Goal: Transaction & Acquisition: Purchase product/service

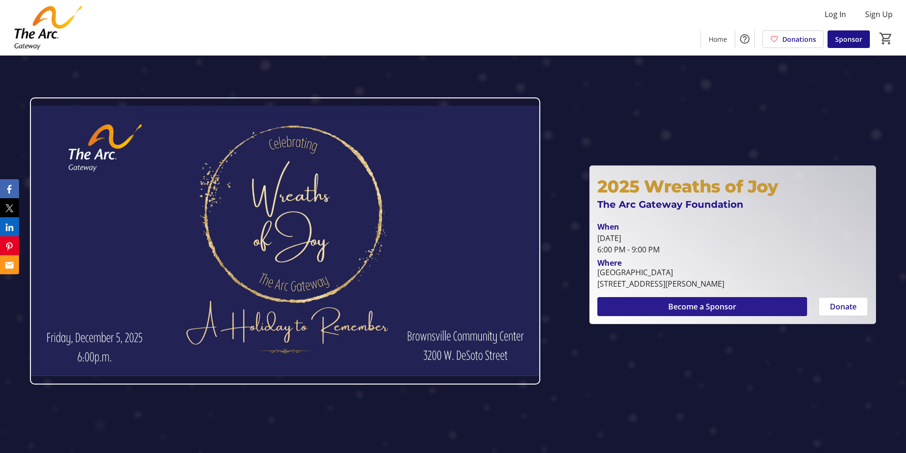
click at [703, 306] on span "Become a Sponsor" at bounding box center [702, 306] width 68 height 11
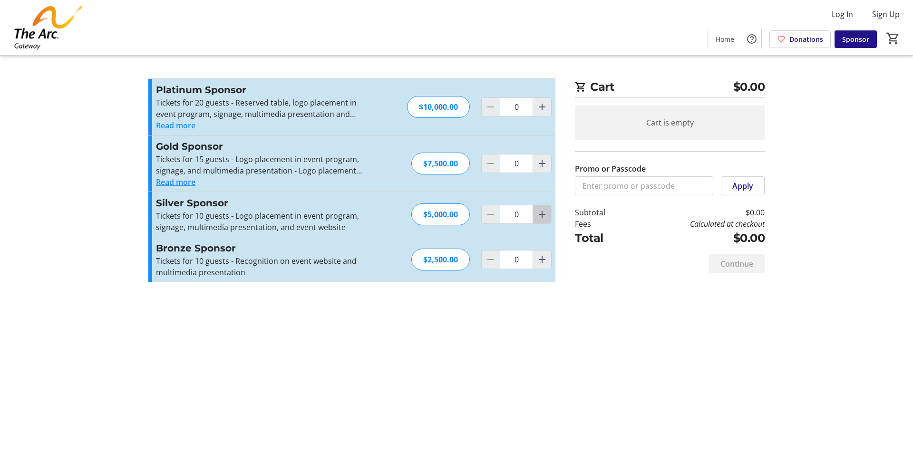
click at [544, 216] on mat-icon "Increment by one" at bounding box center [541, 214] width 11 height 11
type input "1"
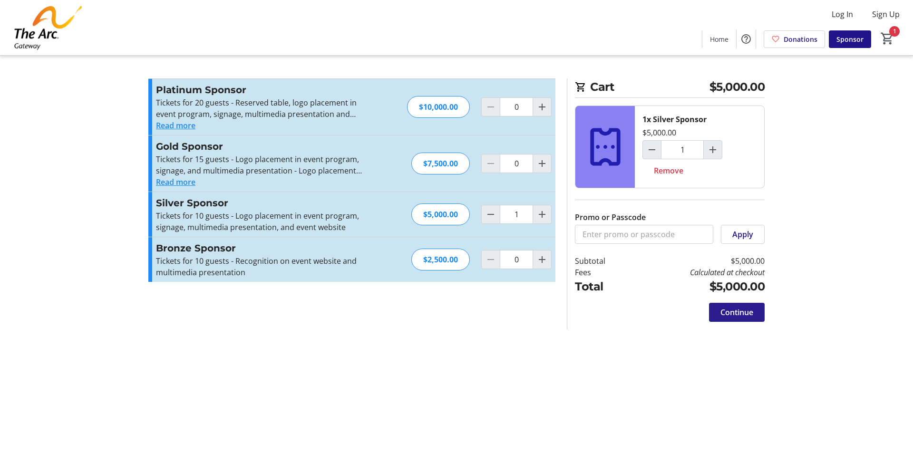
click at [736, 318] on span at bounding box center [737, 312] width 56 height 23
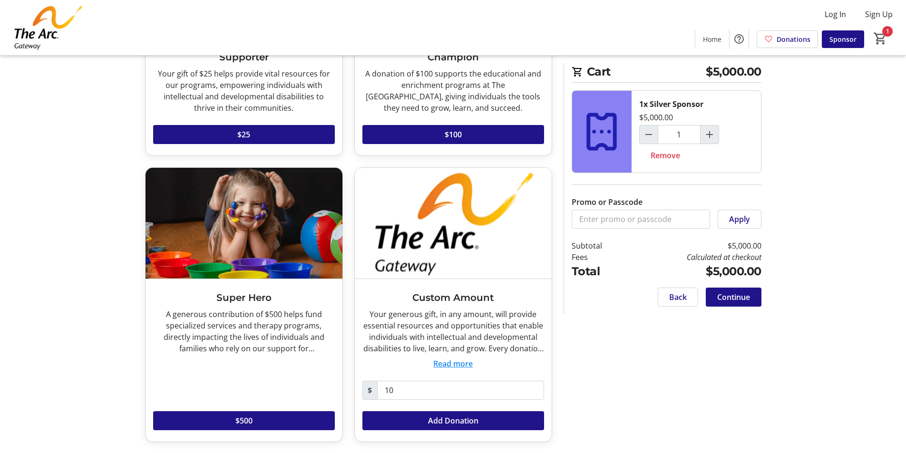
scroll to position [181, 0]
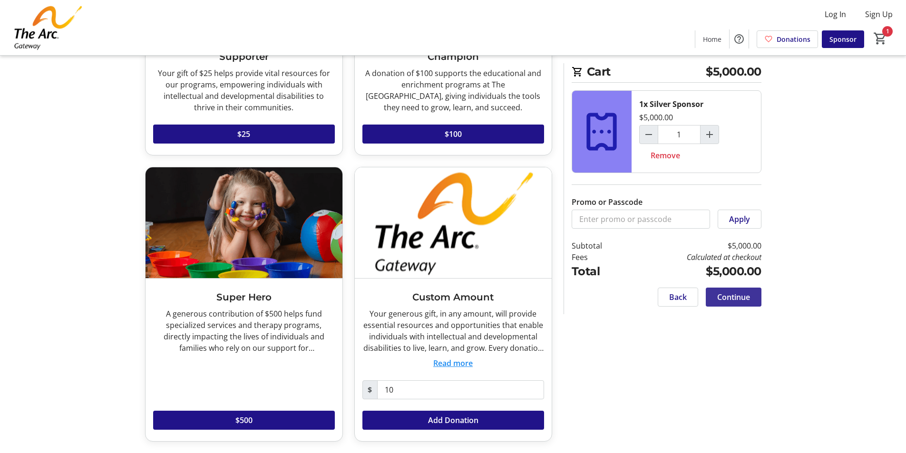
click at [748, 300] on span "Continue" at bounding box center [733, 296] width 33 height 11
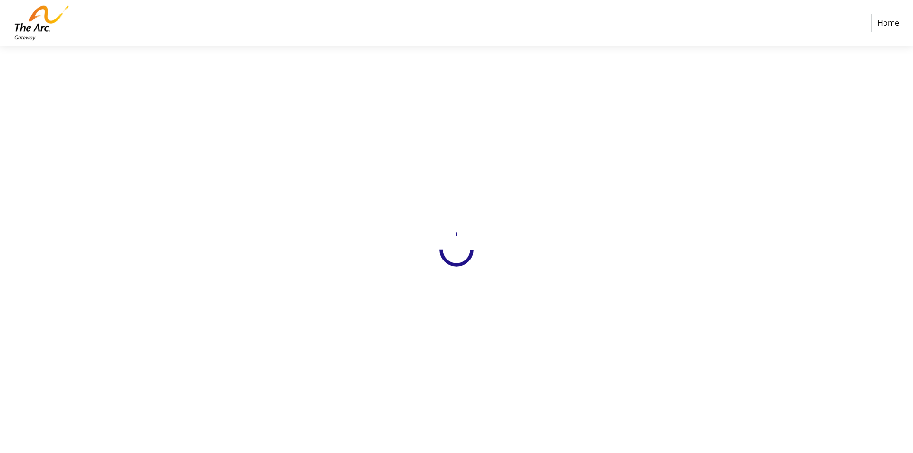
select select
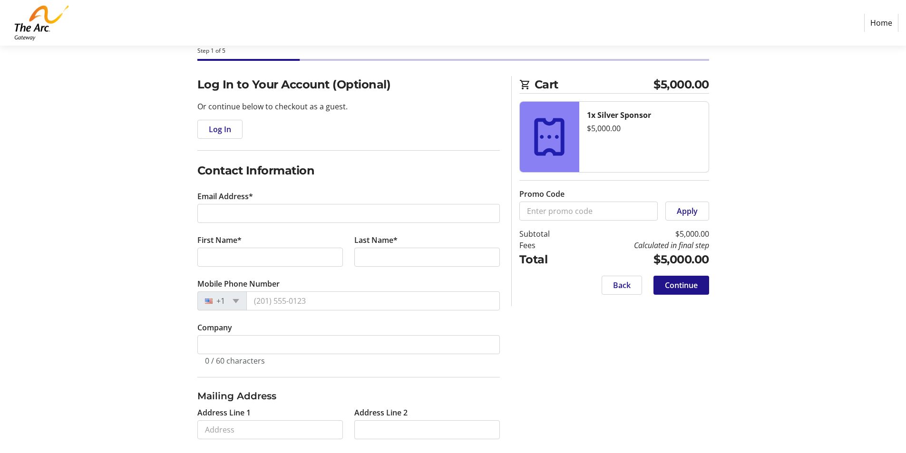
scroll to position [95, 0]
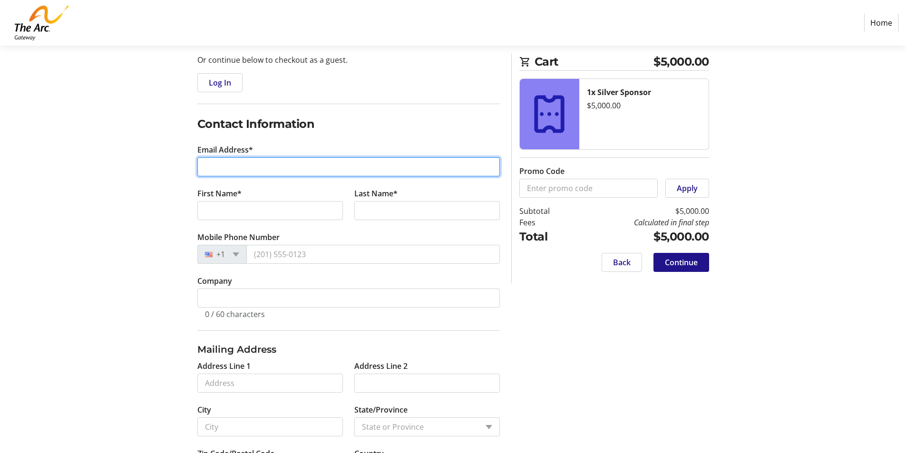
click at [372, 168] on input "Email Address*" at bounding box center [348, 166] width 302 height 19
type input "[PERSON_NAME][EMAIL_ADDRESS][DOMAIN_NAME]"
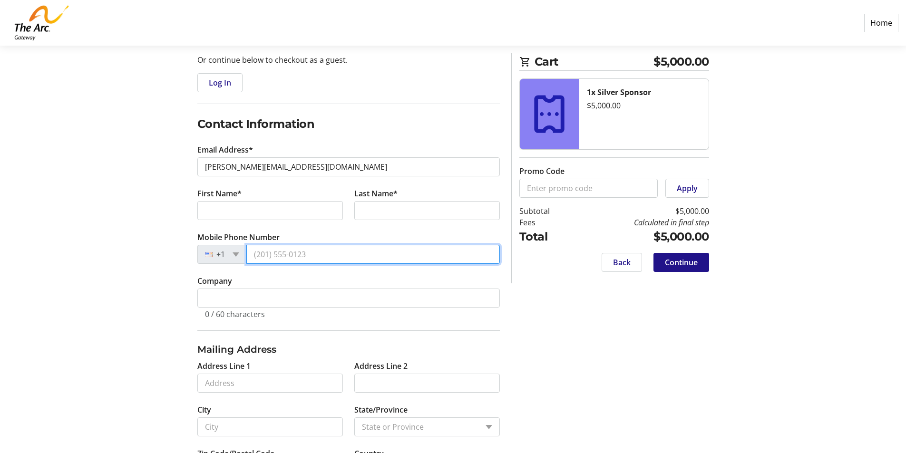
type input "[PHONE_NUMBER]"
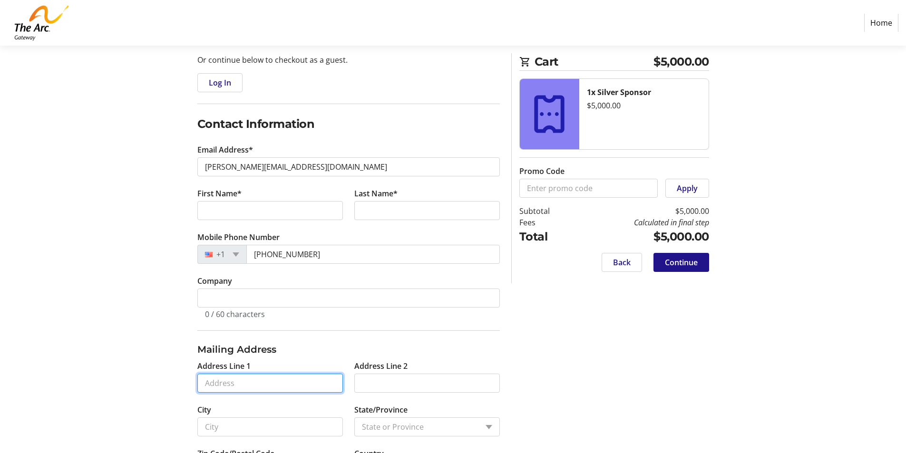
type input "[STREET_ADDRESS]"
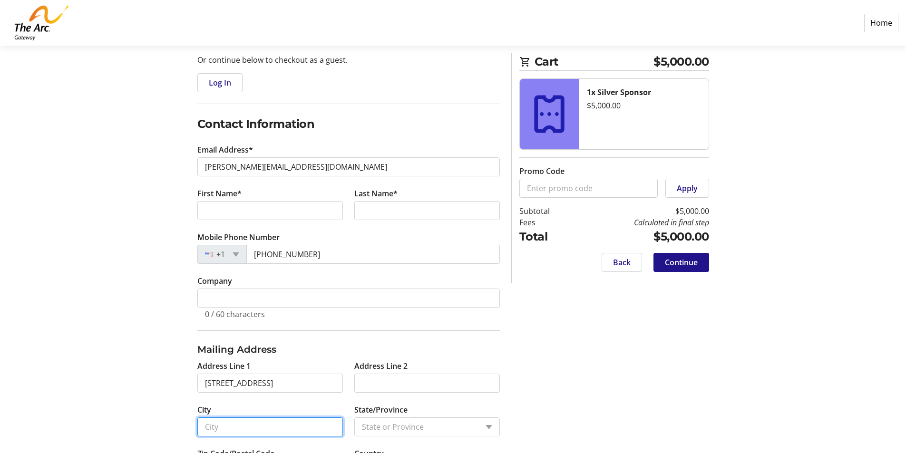
type input "Pensacola"
type input "32501"
select select "US"
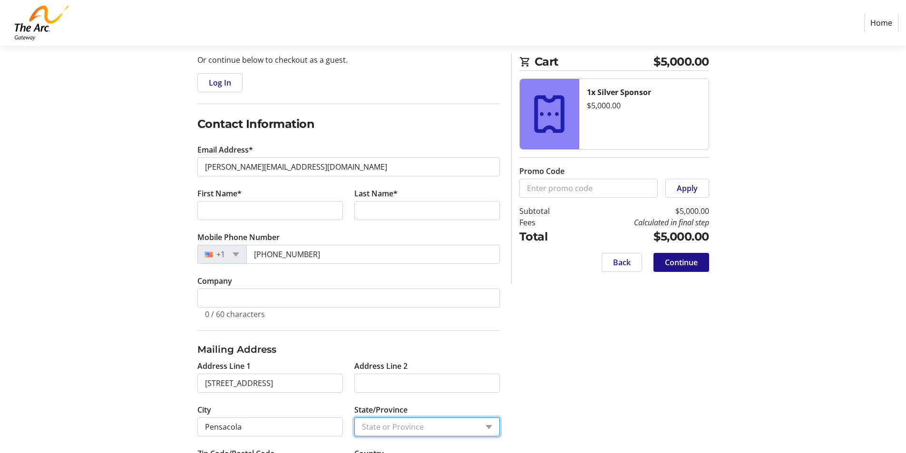
select select "FL"
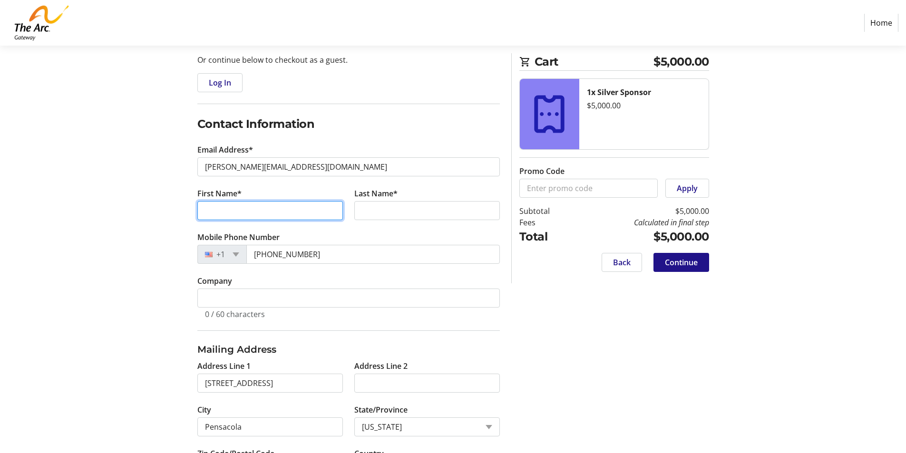
click at [273, 212] on input "First Name*" at bounding box center [269, 210] width 145 height 19
type input "[PERSON_NAME]"
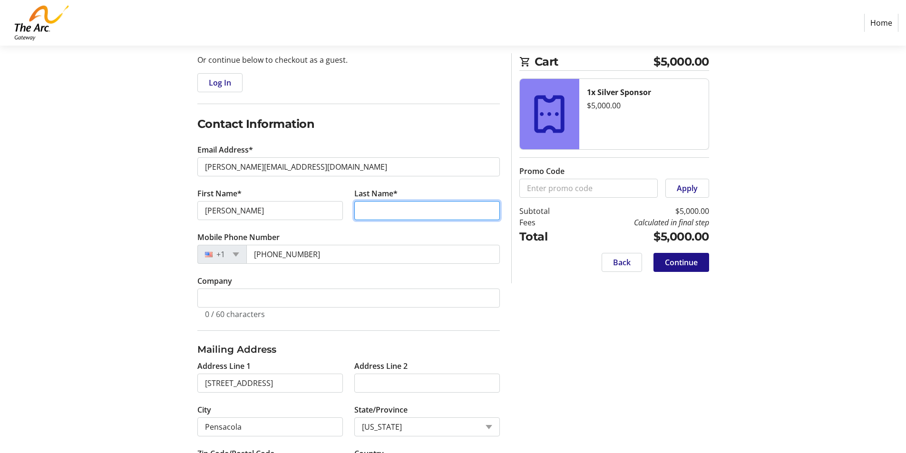
type input "[PERSON_NAME]"
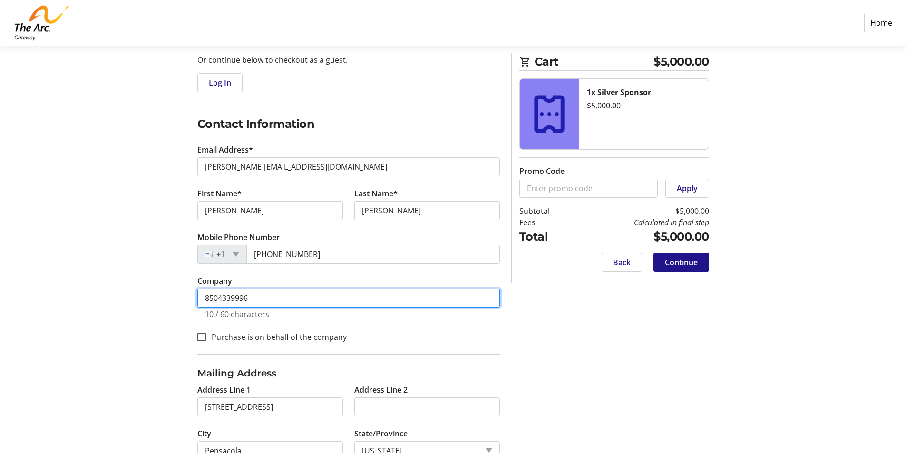
click at [274, 293] on input "8504339996" at bounding box center [348, 298] width 302 height 19
click at [274, 294] on input "8504339996" at bounding box center [348, 298] width 302 height 19
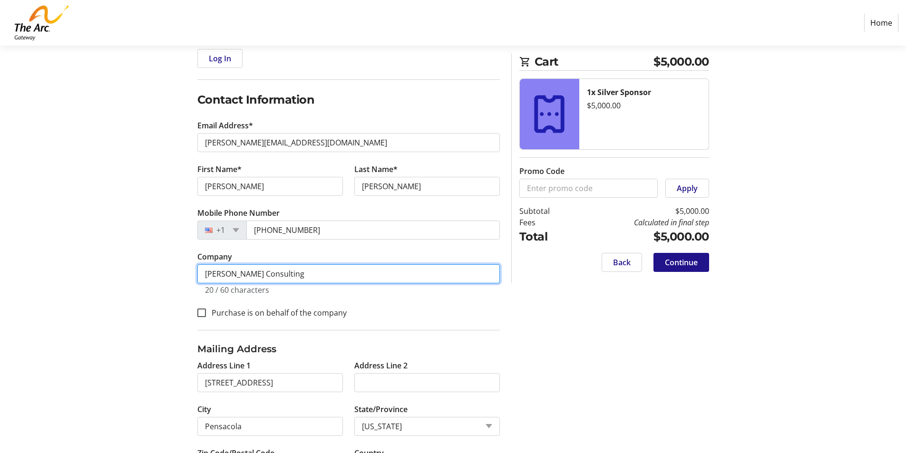
scroll to position [143, 0]
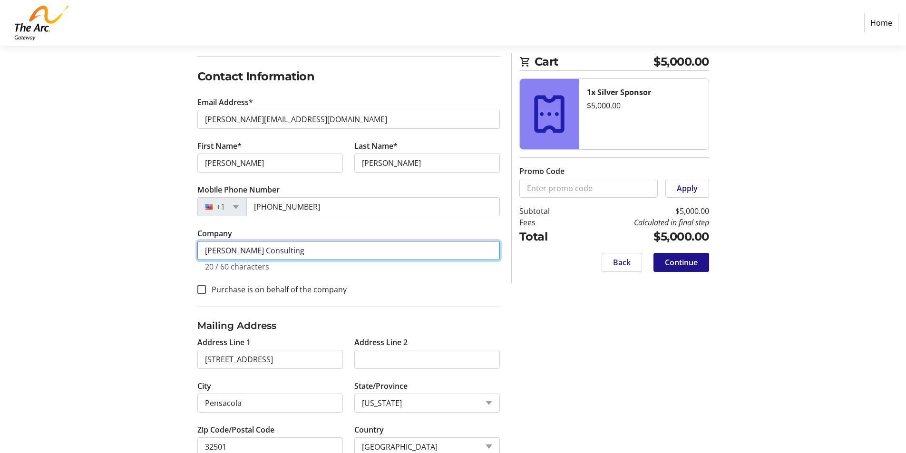
type input "[PERSON_NAME] Consulting"
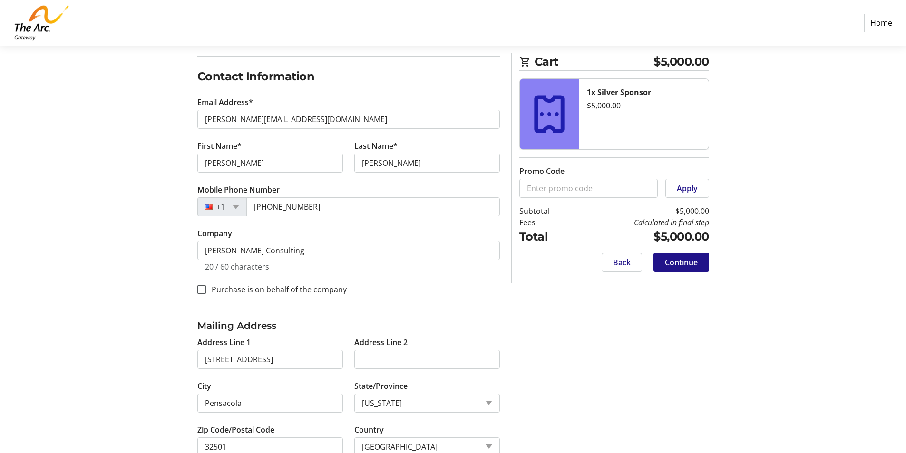
click at [295, 290] on label "Purchase is on behalf of the company" at bounding box center [276, 289] width 141 height 11
click at [206, 290] on input "Purchase is on behalf of the company" at bounding box center [201, 289] width 9 height 9
checkbox input "true"
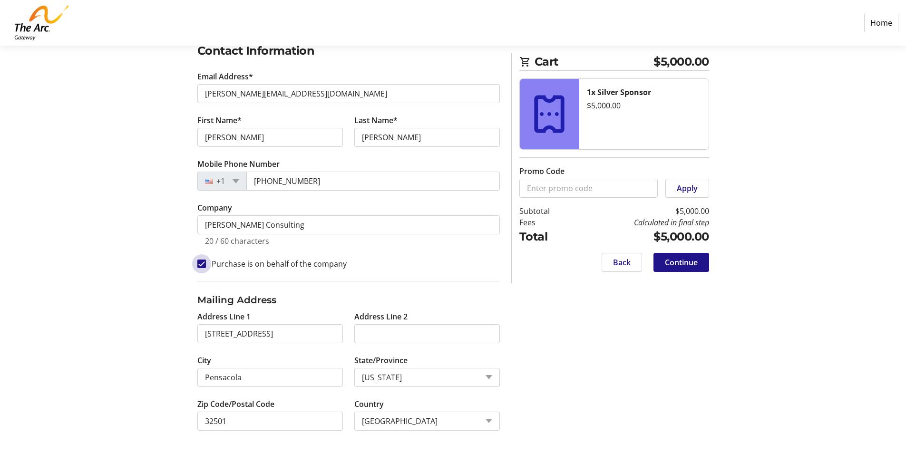
scroll to position [169, 0]
click at [683, 260] on span "Continue" at bounding box center [681, 262] width 33 height 11
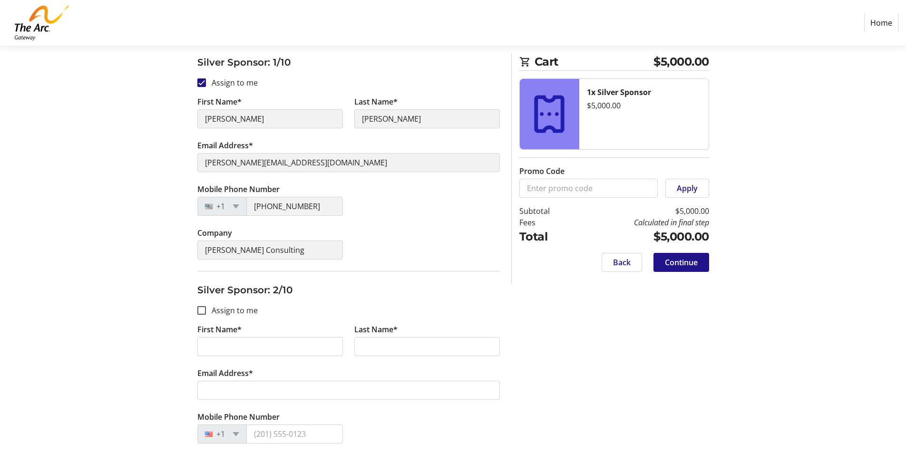
scroll to position [143, 0]
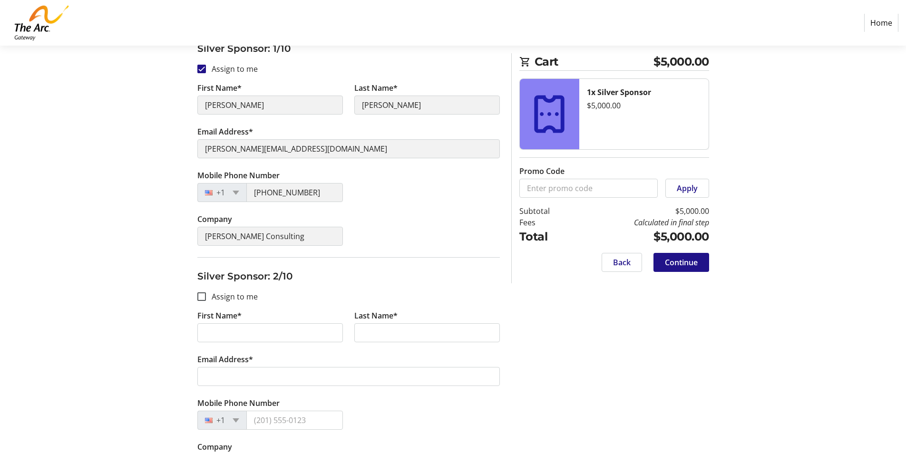
click at [242, 297] on label "Assign to me" at bounding box center [232, 296] width 52 height 11
click at [206, 297] on input "Assign to me" at bounding box center [201, 296] width 9 height 9
checkbox input "true"
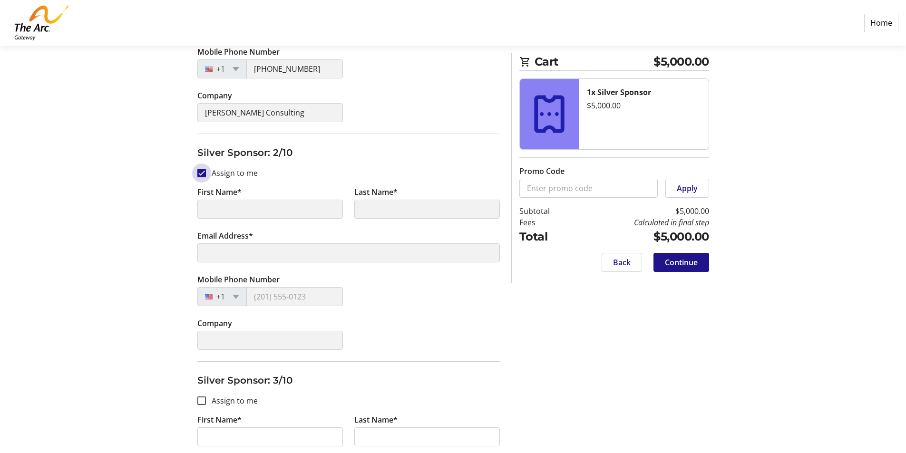
scroll to position [285, 0]
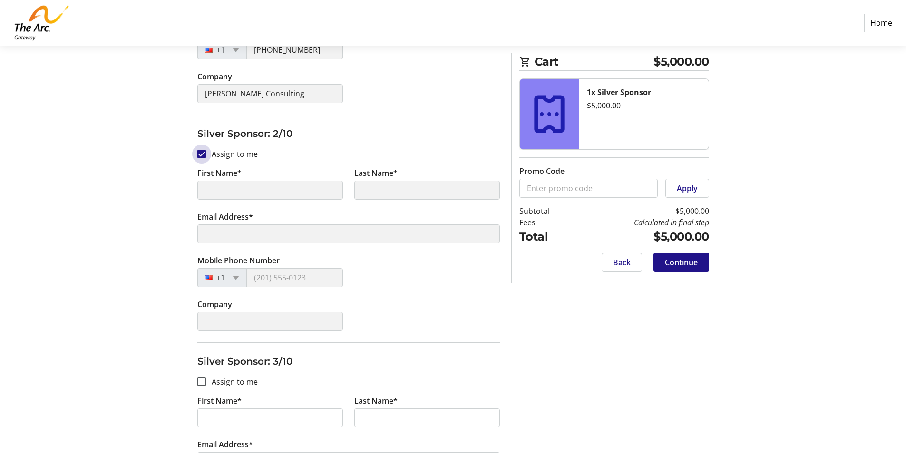
type input "[PERSON_NAME]"
type input "[PERSON_NAME][EMAIL_ADDRESS][DOMAIN_NAME]"
type input "[PHONE_NUMBER]"
type input "[PERSON_NAME] Consulting"
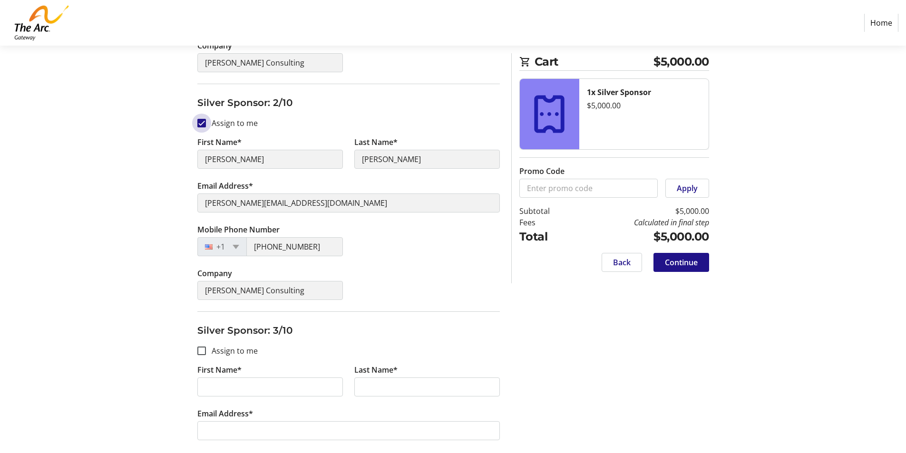
scroll to position [333, 0]
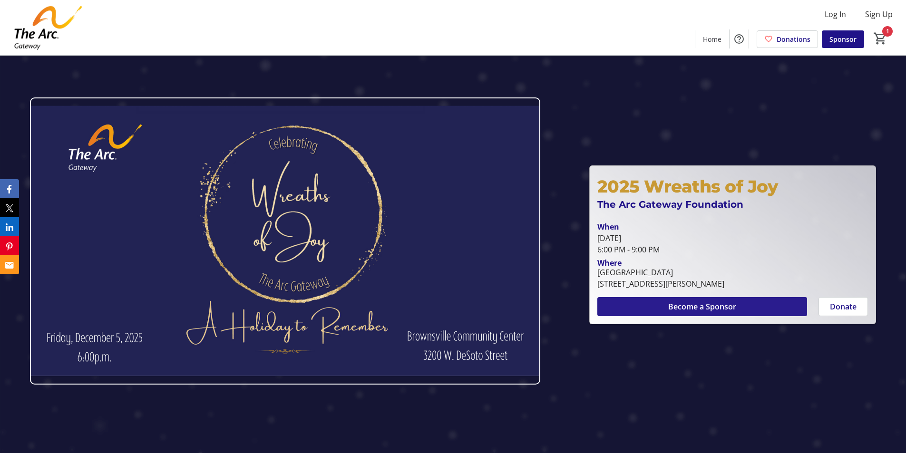
click at [675, 314] on span at bounding box center [702, 306] width 210 height 23
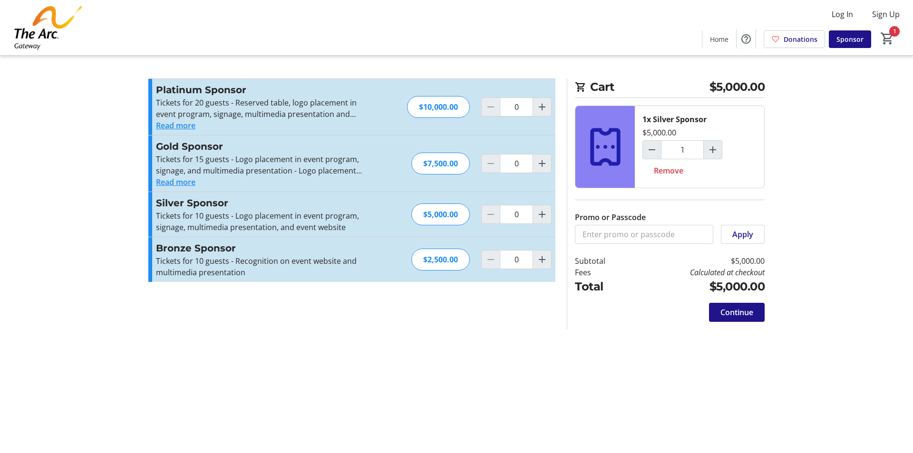
type input "1"
click at [753, 317] on span at bounding box center [737, 312] width 56 height 23
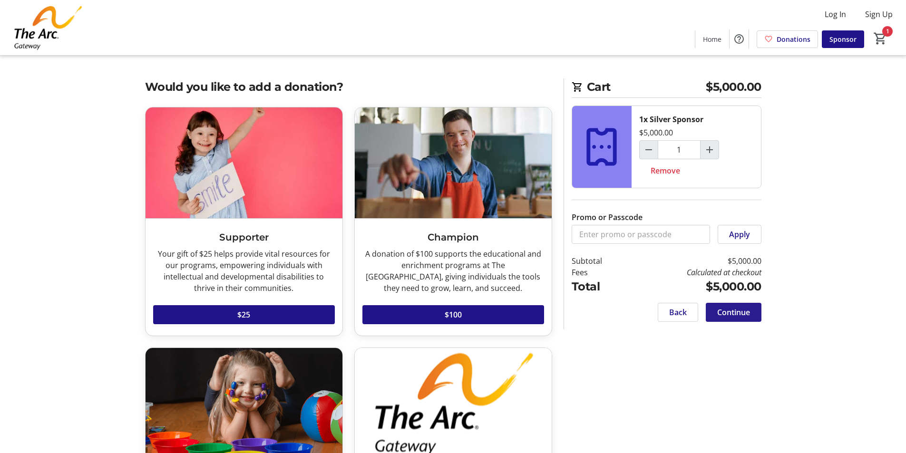
click at [752, 317] on span at bounding box center [733, 312] width 56 height 23
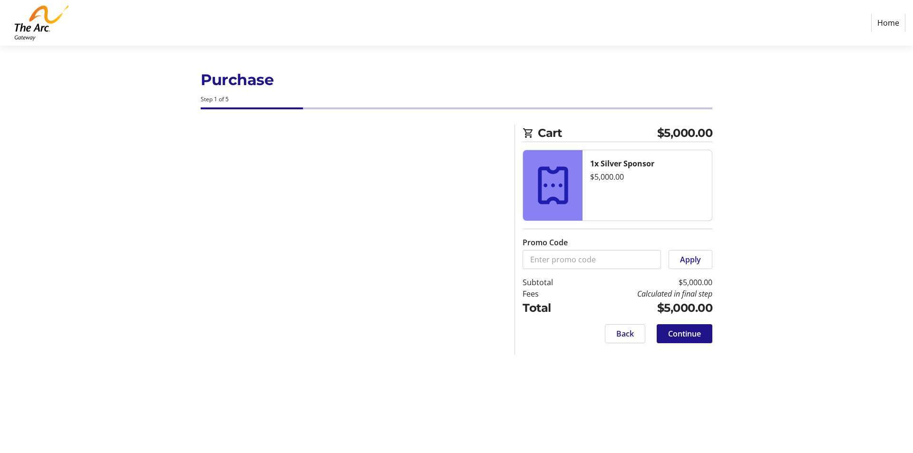
select select
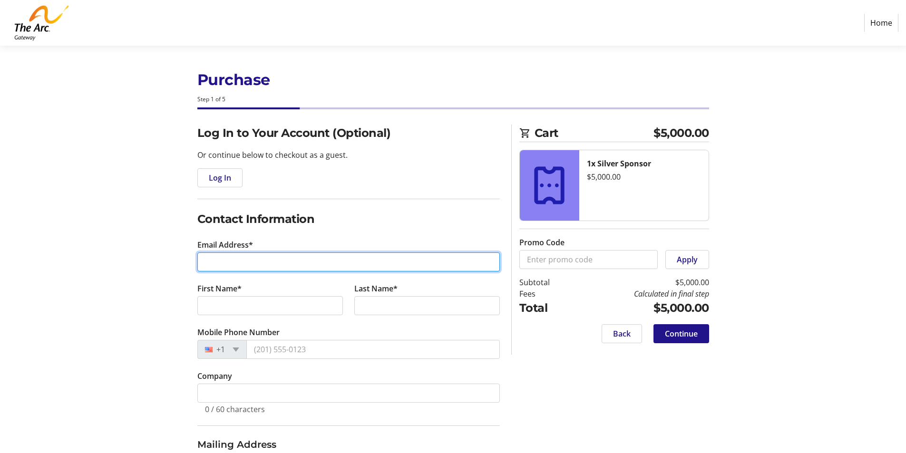
click at [340, 263] on input "Email Address*" at bounding box center [348, 261] width 302 height 19
type input "[PERSON_NAME][EMAIL_ADDRESS][DOMAIN_NAME]"
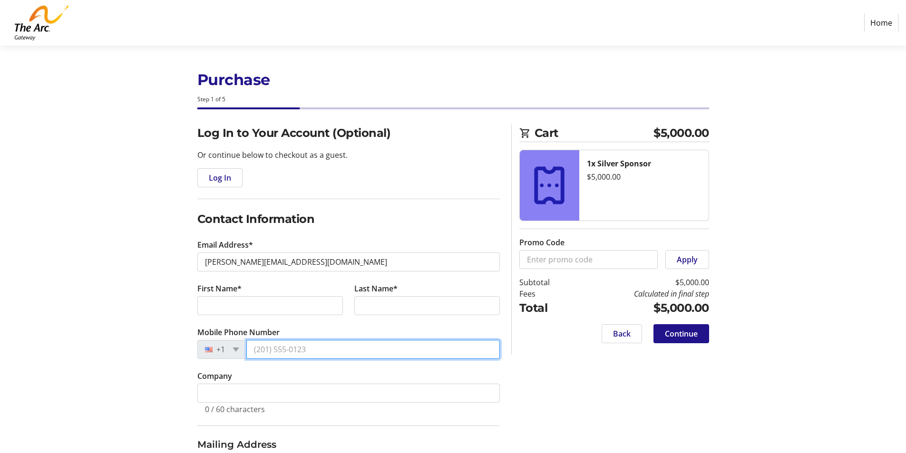
type input "[PHONE_NUMBER]"
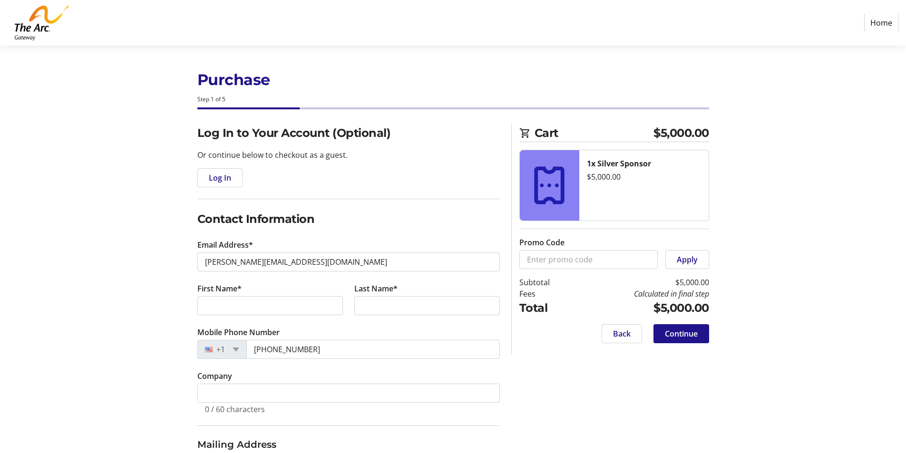
type input "[STREET_ADDRESS]"
type input "Pensacola"
type input "32501"
select select "US"
select select "FL"
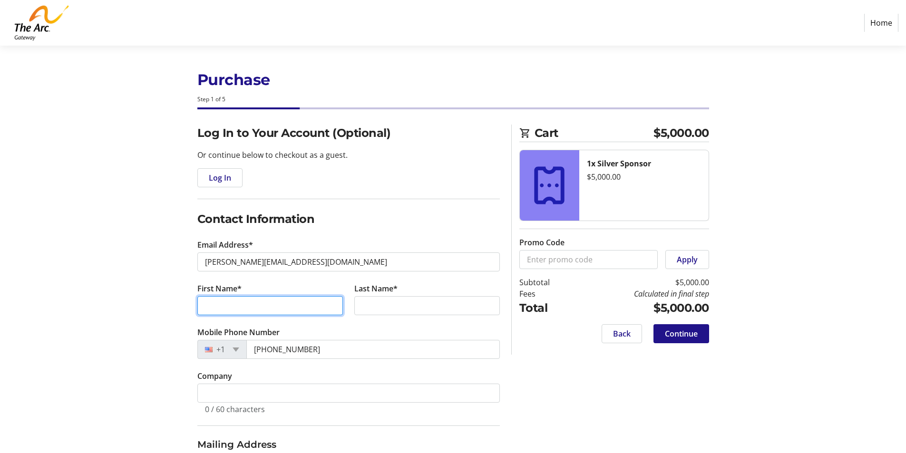
click at [321, 308] on input "First Name*" at bounding box center [269, 305] width 145 height 19
type input "[PERSON_NAME]"
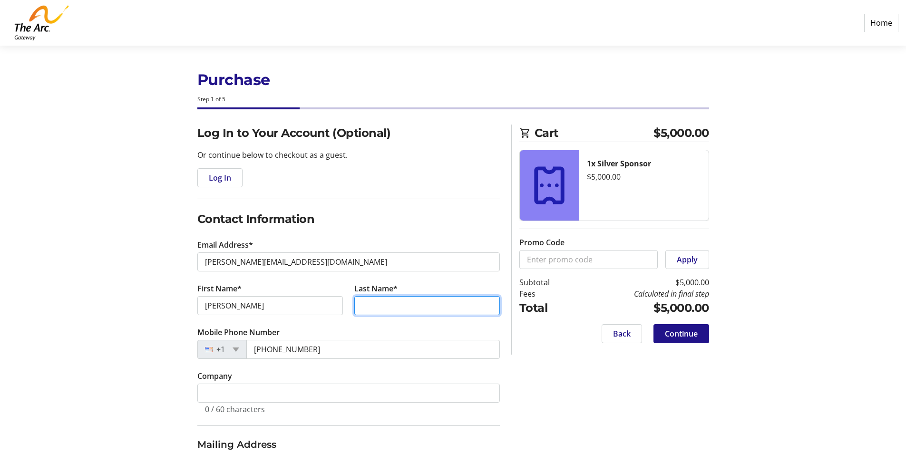
type input "[PERSON_NAME]"
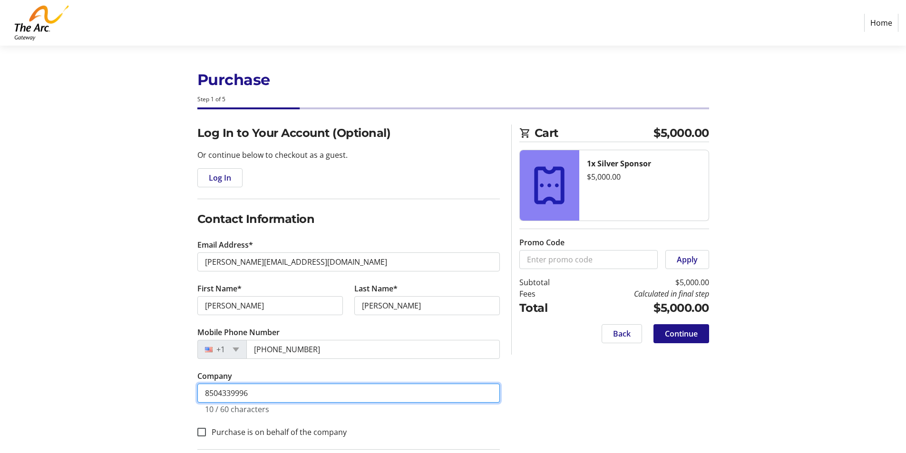
click at [294, 386] on input "8504339996" at bounding box center [348, 393] width 302 height 19
type input "[PERSON_NAME] Consulting"
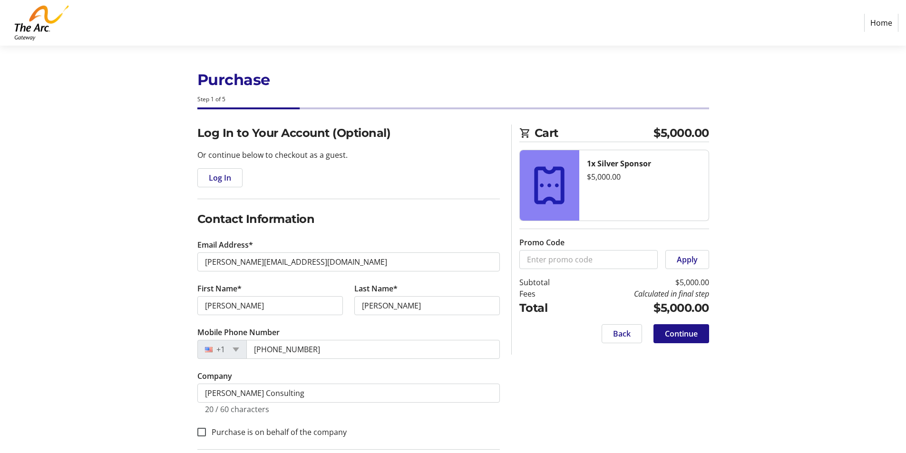
click at [525, 365] on div "Log In to Your Account (Optional) Or continue below to checkout as a guest. Log…" at bounding box center [452, 373] width 627 height 497
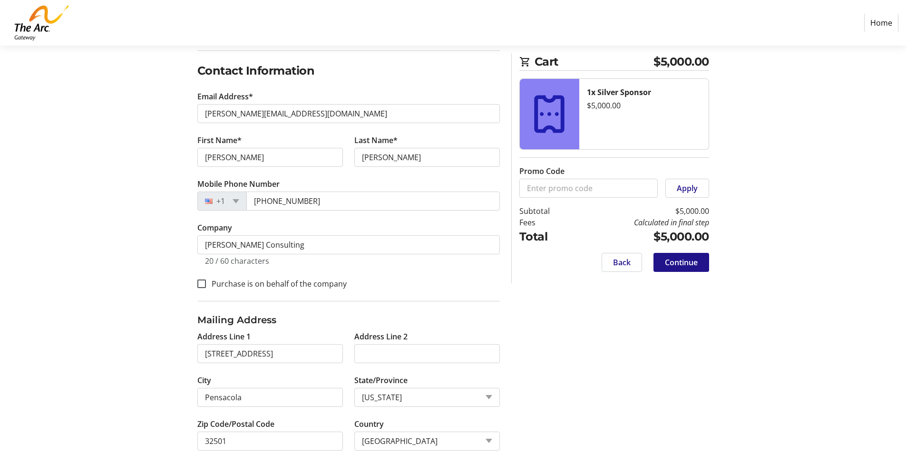
scroll to position [169, 0]
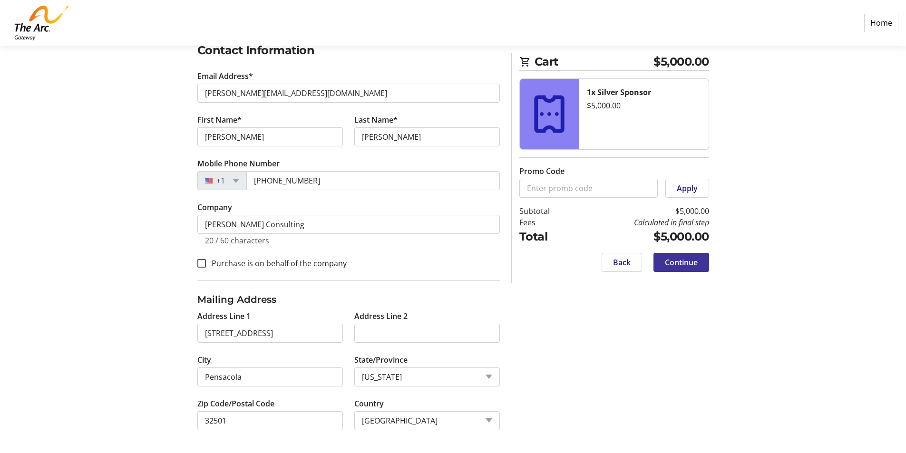
click at [699, 266] on span at bounding box center [681, 262] width 56 height 23
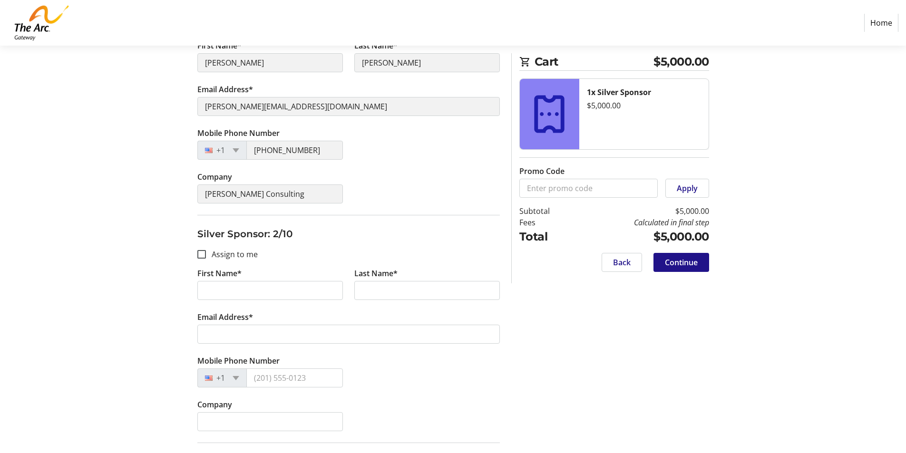
scroll to position [190, 0]
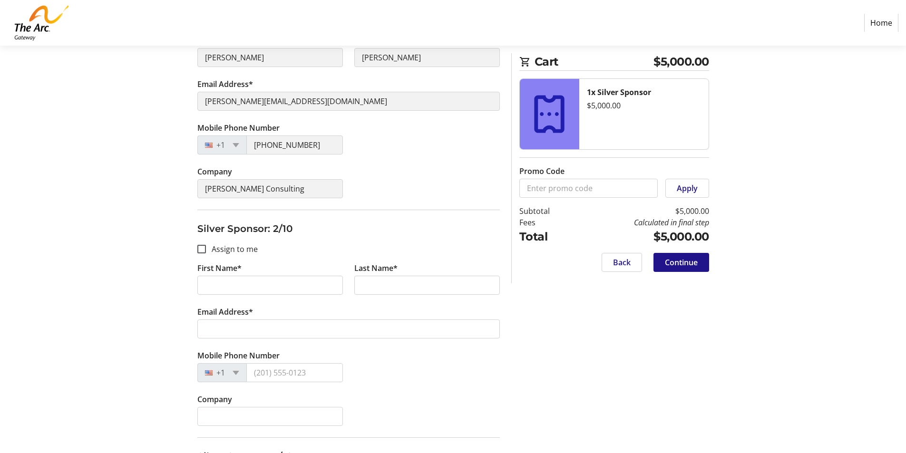
click at [235, 251] on label "Assign to me" at bounding box center [232, 248] width 52 height 11
click at [206, 251] on input "Assign to me" at bounding box center [201, 249] width 9 height 9
checkbox input "true"
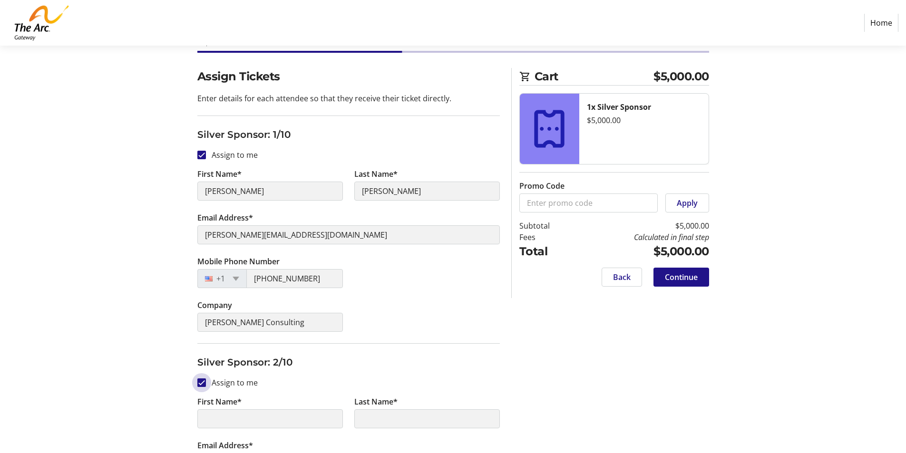
scroll to position [0, 0]
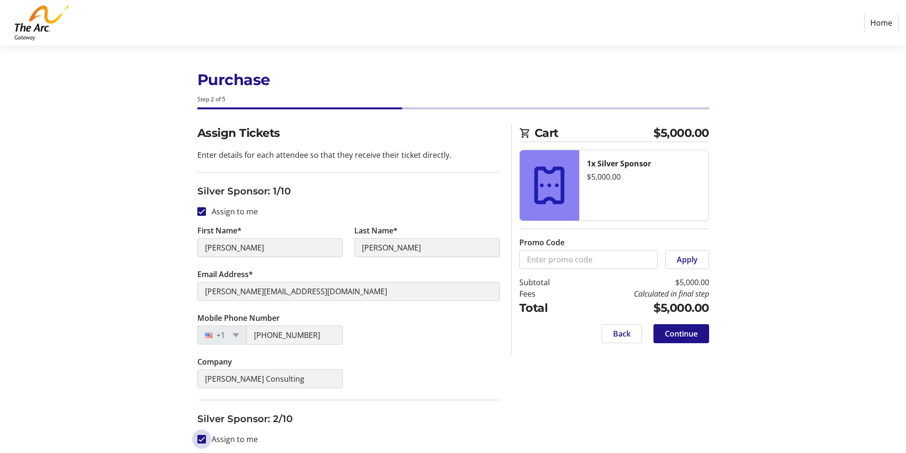
type input "[PERSON_NAME]"
type input "[PERSON_NAME][EMAIL_ADDRESS][DOMAIN_NAME]"
type input "[PHONE_NUMBER]"
type input "[PERSON_NAME] Consulting"
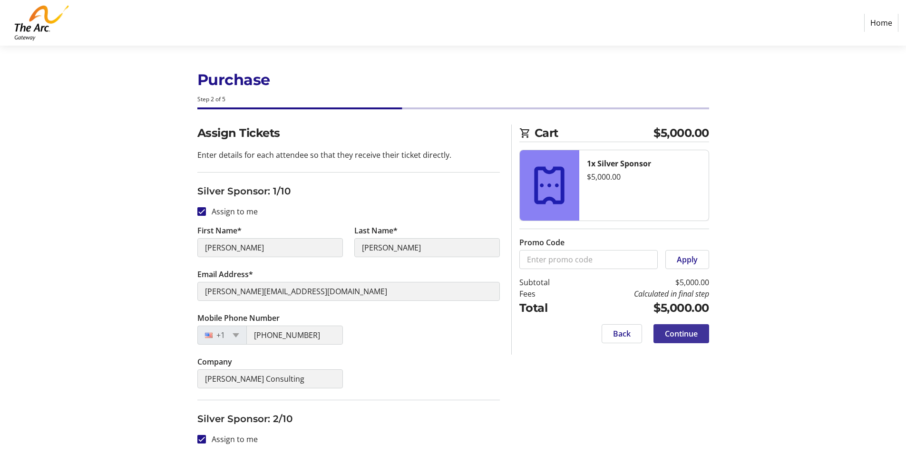
click at [672, 329] on span "Continue" at bounding box center [681, 333] width 33 height 11
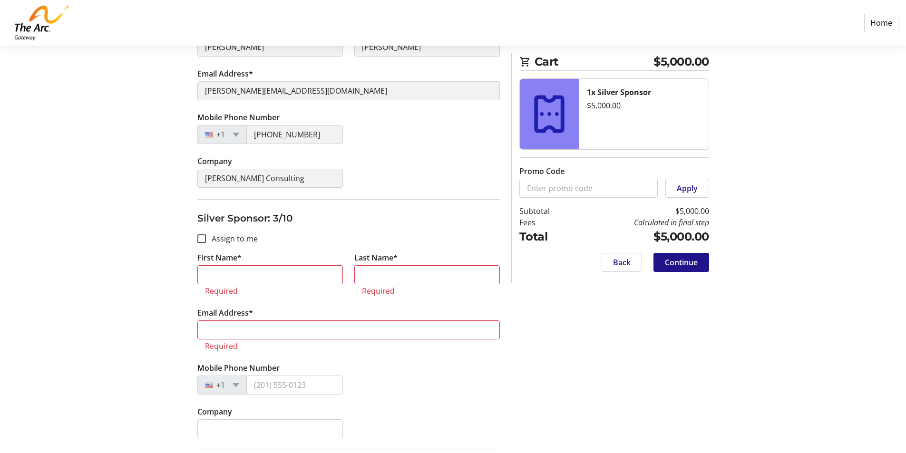
scroll to position [429, 0]
click at [196, 234] on div at bounding box center [201, 237] width 23 height 23
checkbox input "true"
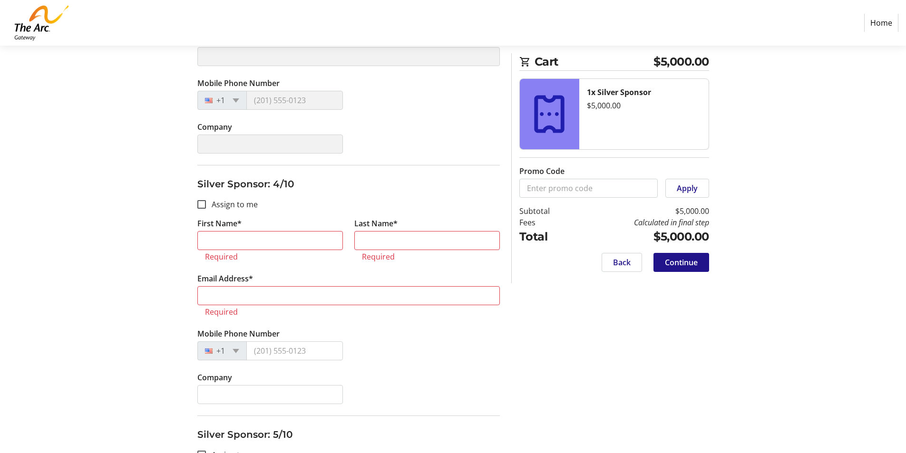
scroll to position [714, 0]
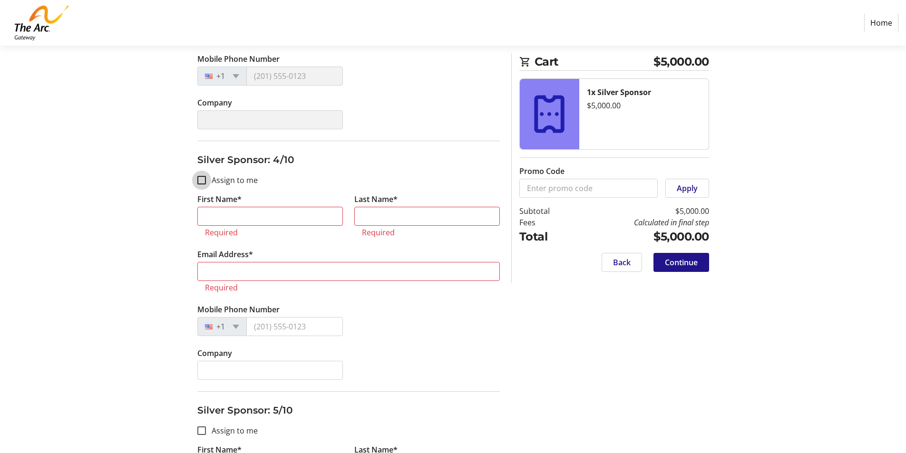
type input "[PERSON_NAME]"
type input "[PERSON_NAME][EMAIL_ADDRESS][DOMAIN_NAME]"
type input "[PHONE_NUMBER]"
type input "[PERSON_NAME] Consulting"
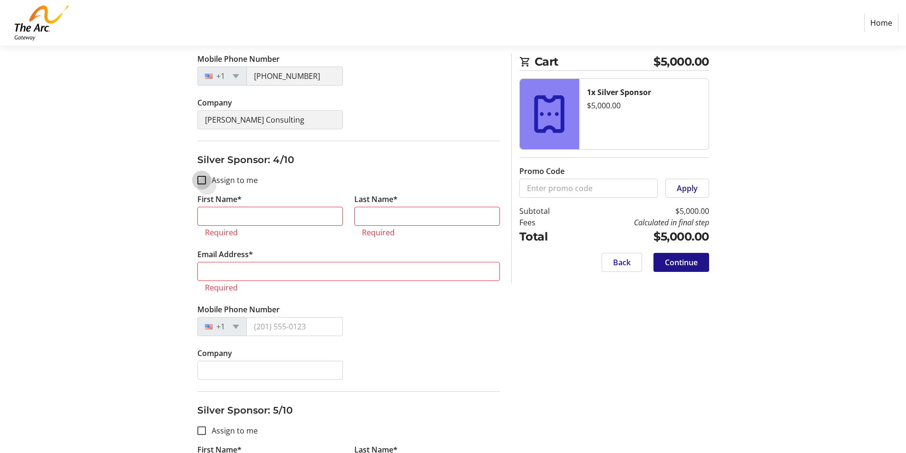
click at [202, 179] on input "Assign to me" at bounding box center [201, 180] width 9 height 9
checkbox input "true"
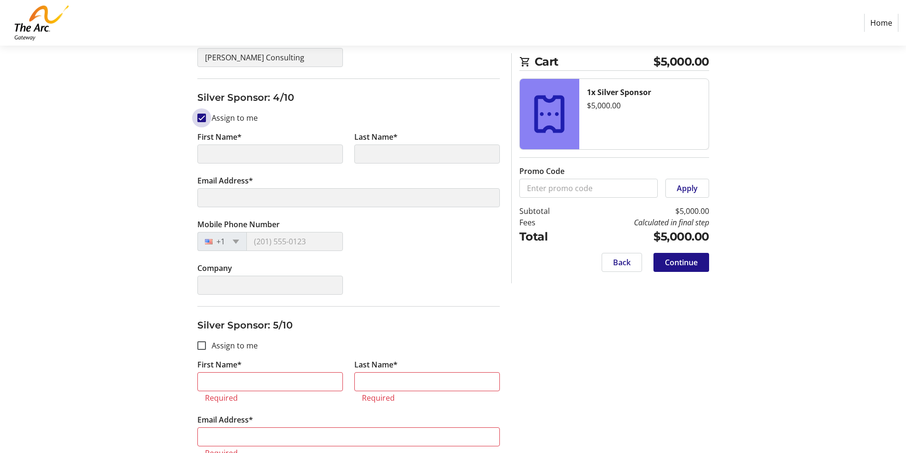
scroll to position [905, 0]
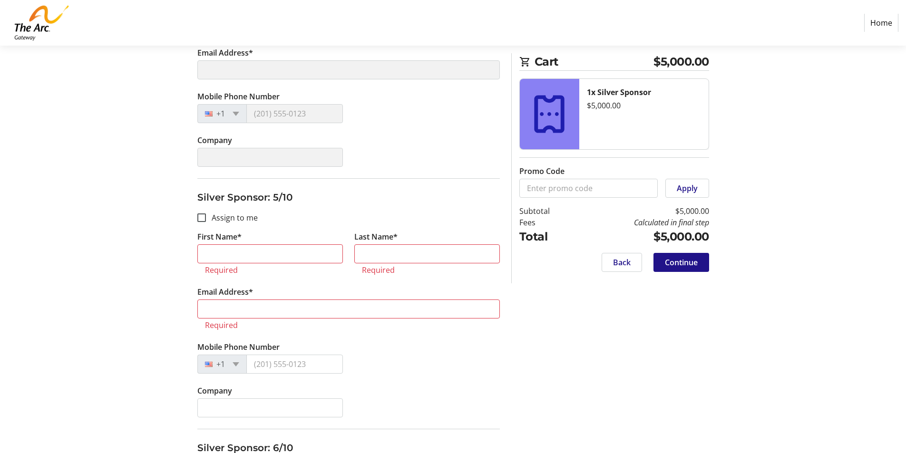
click at [218, 217] on label "Assign to me" at bounding box center [232, 217] width 52 height 11
click at [206, 217] on input "Assign to me" at bounding box center [201, 217] width 9 height 9
checkbox input "true"
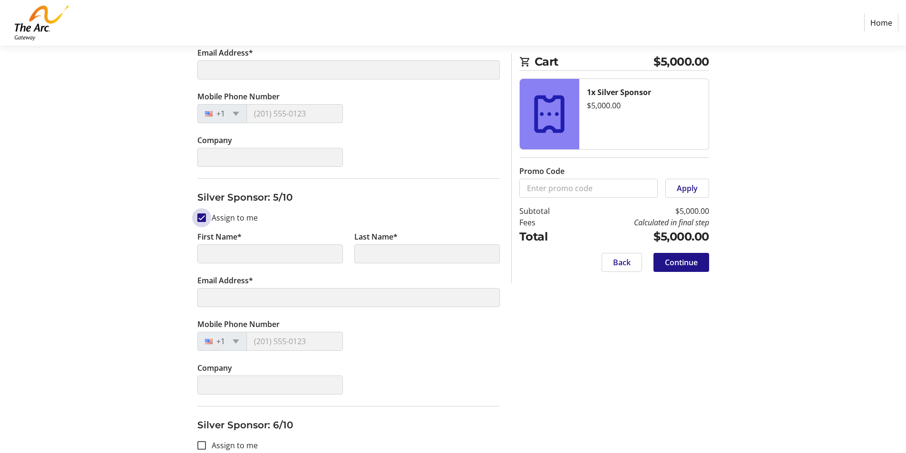
type input "[PERSON_NAME]"
type input "[PERSON_NAME][EMAIL_ADDRESS][DOMAIN_NAME]"
type input "[PHONE_NUMBER]"
type input "[PERSON_NAME] Consulting"
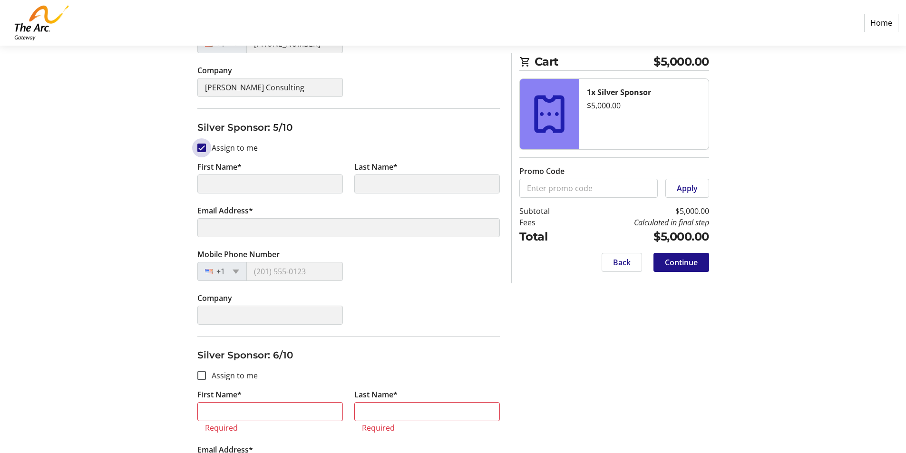
scroll to position [1142, 0]
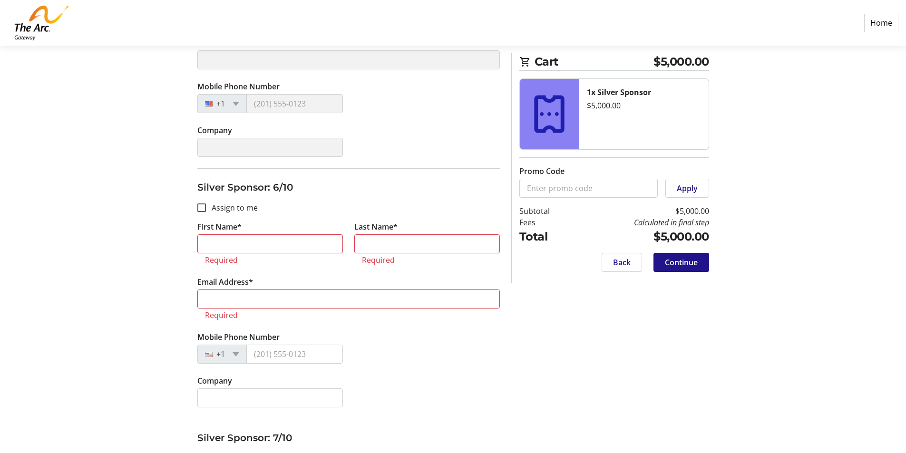
type input "[PERSON_NAME]"
type input "[PERSON_NAME][EMAIL_ADDRESS][DOMAIN_NAME]"
type input "[PHONE_NUMBER]"
type input "[PERSON_NAME] Consulting"
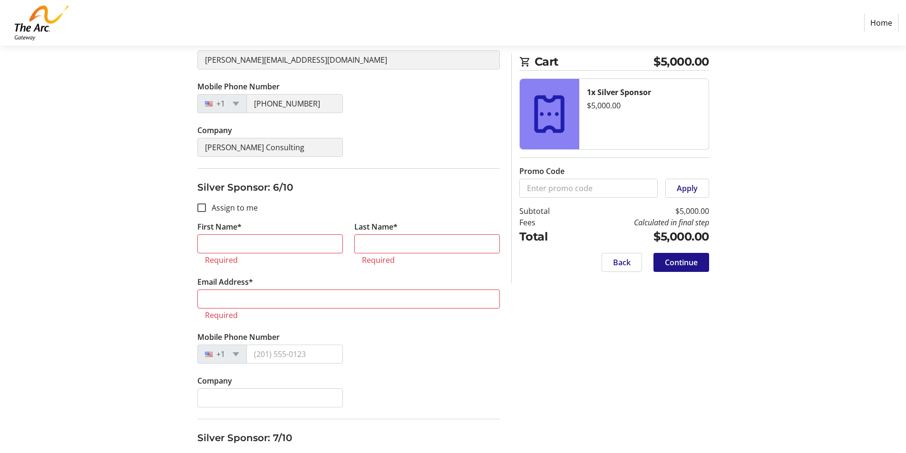
click at [234, 212] on label "Assign to me" at bounding box center [232, 207] width 52 height 11
click at [206, 212] on input "Assign to me" at bounding box center [201, 207] width 9 height 9
checkbox input "true"
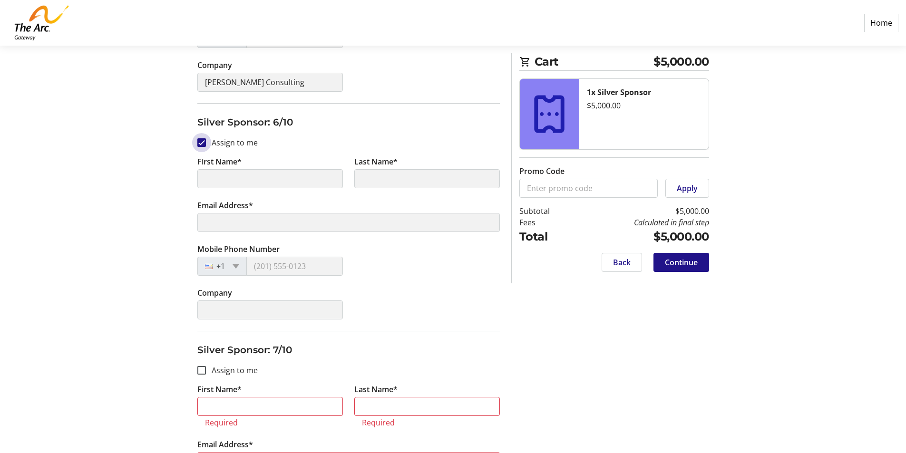
scroll to position [1332, 0]
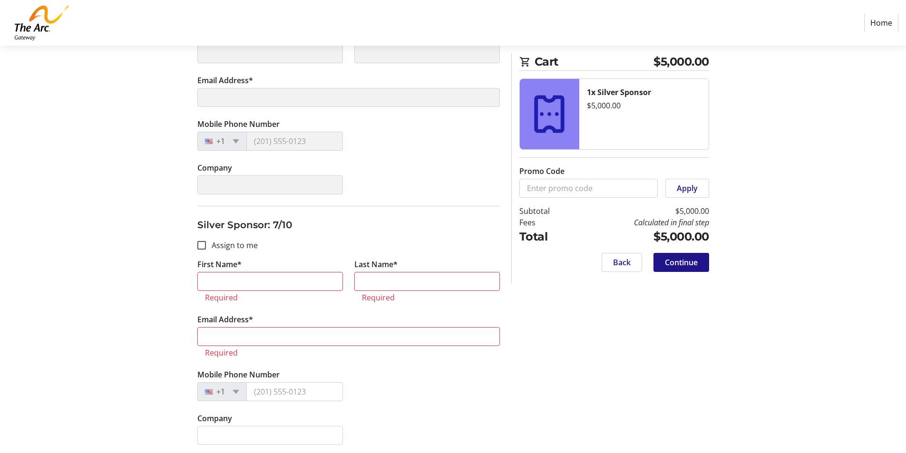
type input "[PERSON_NAME]"
type input "[PERSON_NAME][EMAIL_ADDRESS][DOMAIN_NAME]"
type input "[PHONE_NUMBER]"
type input "[PERSON_NAME] Consulting"
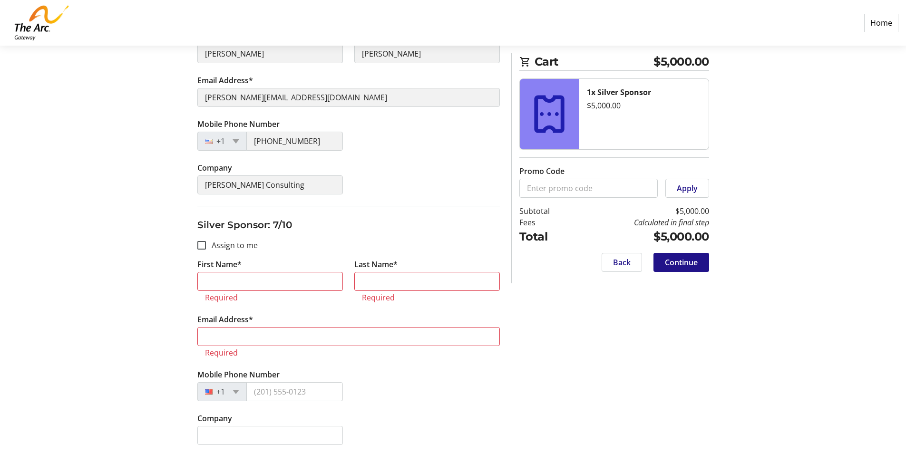
click at [221, 244] on label "Assign to me" at bounding box center [232, 245] width 52 height 11
click at [206, 244] on input "Assign to me" at bounding box center [201, 245] width 9 height 9
checkbox input "true"
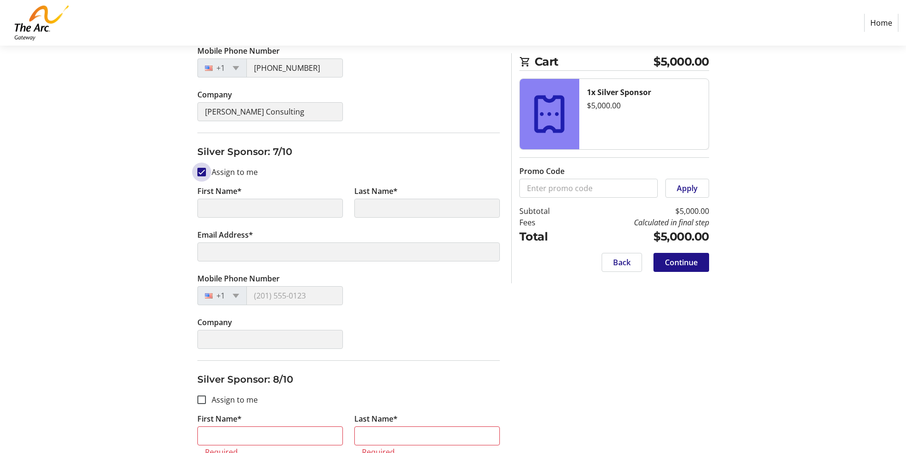
scroll to position [1570, 0]
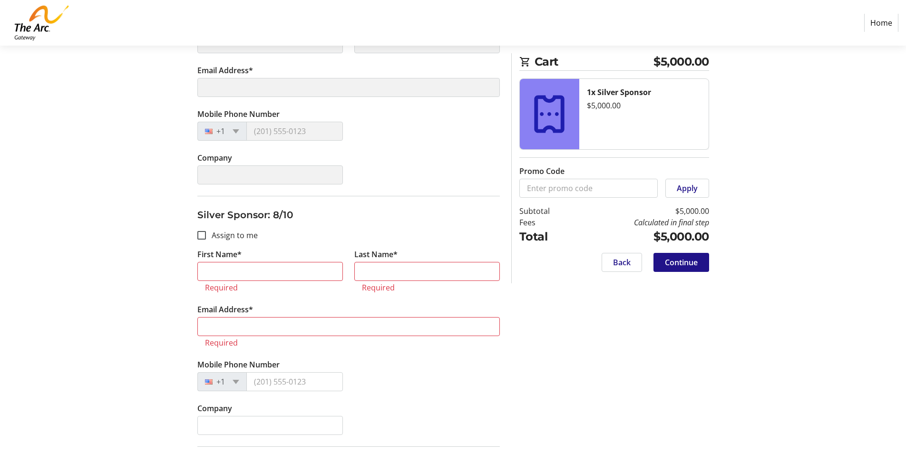
type input "[PERSON_NAME]"
type input "[PERSON_NAME][EMAIL_ADDRESS][DOMAIN_NAME]"
type input "[PHONE_NUMBER]"
type input "[PERSON_NAME] Consulting"
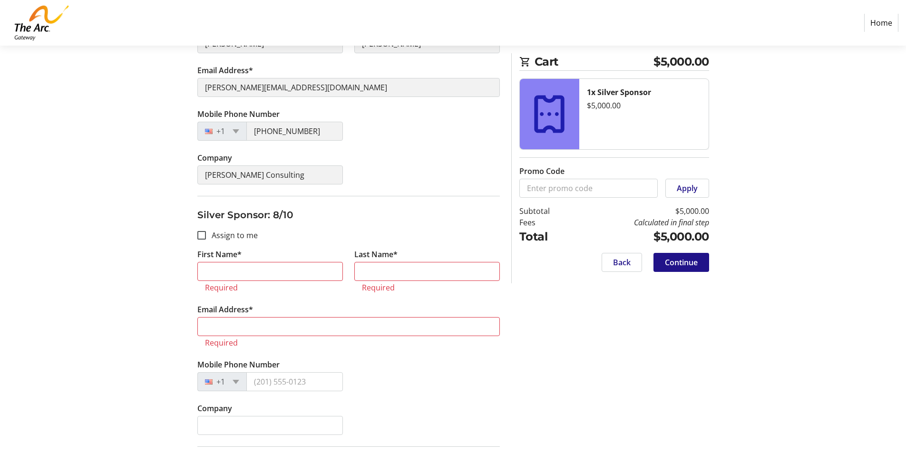
click at [225, 233] on label "Assign to me" at bounding box center [232, 235] width 52 height 11
click at [206, 233] on input "Assign to me" at bounding box center [201, 235] width 9 height 9
checkbox input "true"
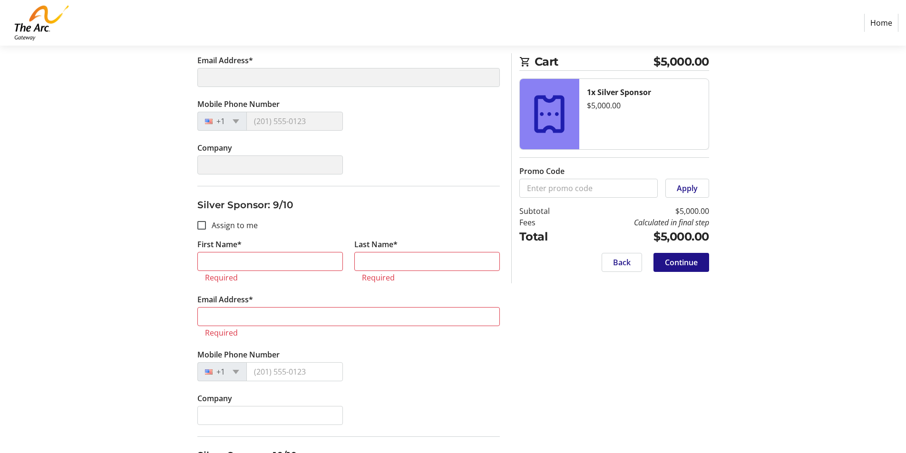
type input "[PERSON_NAME]"
type input "[PERSON_NAME][EMAIL_ADDRESS][DOMAIN_NAME]"
type input "[PHONE_NUMBER]"
type input "[PERSON_NAME] Consulting"
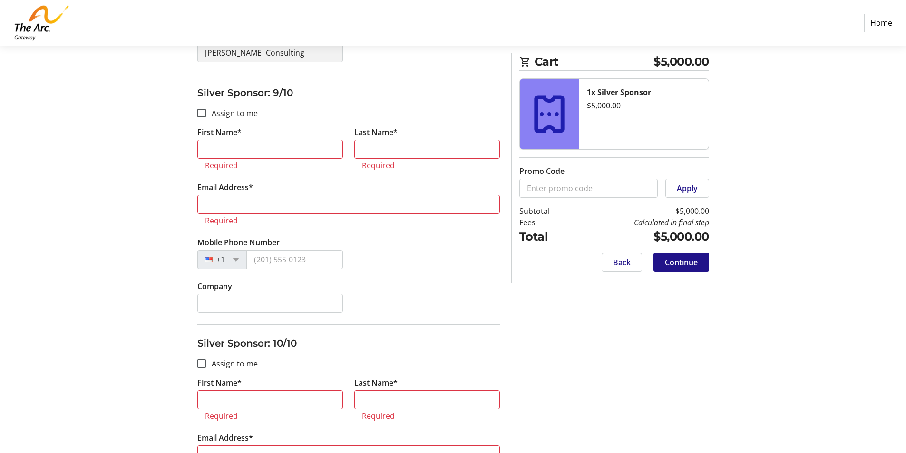
scroll to position [1903, 0]
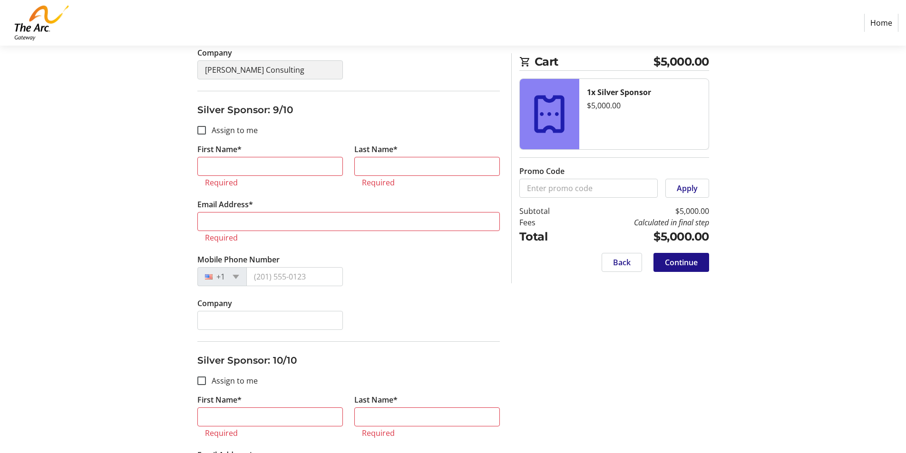
click at [229, 130] on label "Assign to me" at bounding box center [232, 130] width 52 height 11
click at [206, 130] on input "Assign to me" at bounding box center [201, 130] width 9 height 9
checkbox input "true"
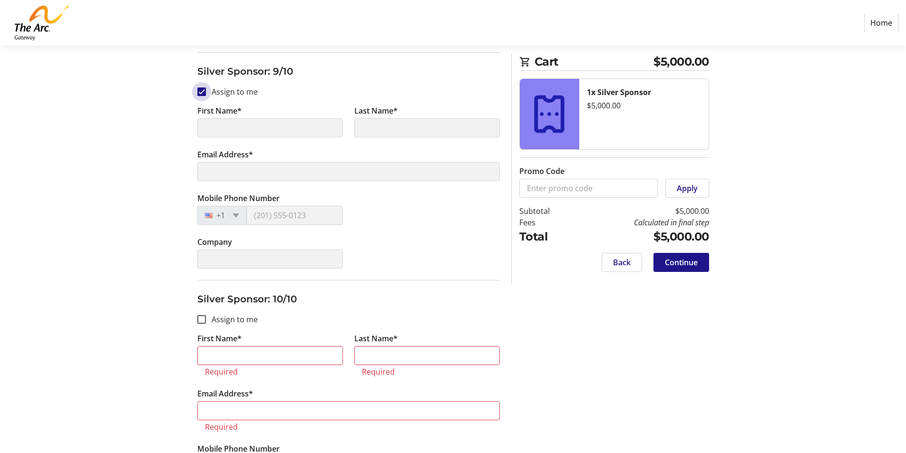
scroll to position [2019, 0]
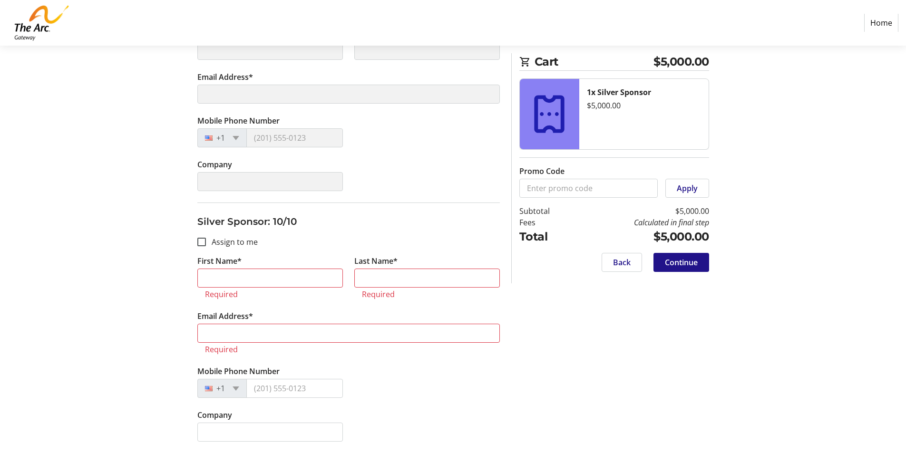
type input "[PERSON_NAME]"
type input "[PERSON_NAME][EMAIL_ADDRESS][DOMAIN_NAME]"
type input "[PHONE_NUMBER]"
type input "[PERSON_NAME] Consulting"
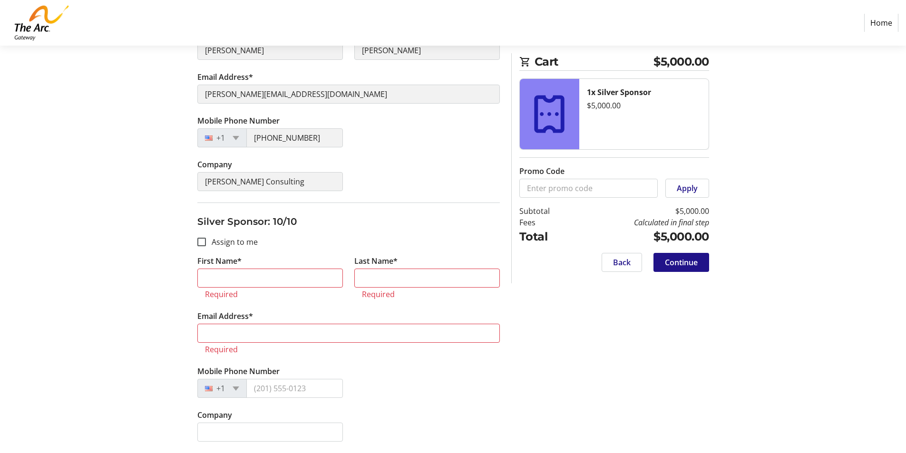
click at [218, 240] on label "Assign to me" at bounding box center [232, 241] width 52 height 11
click at [206, 240] on input "Assign to me" at bounding box center [201, 242] width 9 height 9
checkbox input "true"
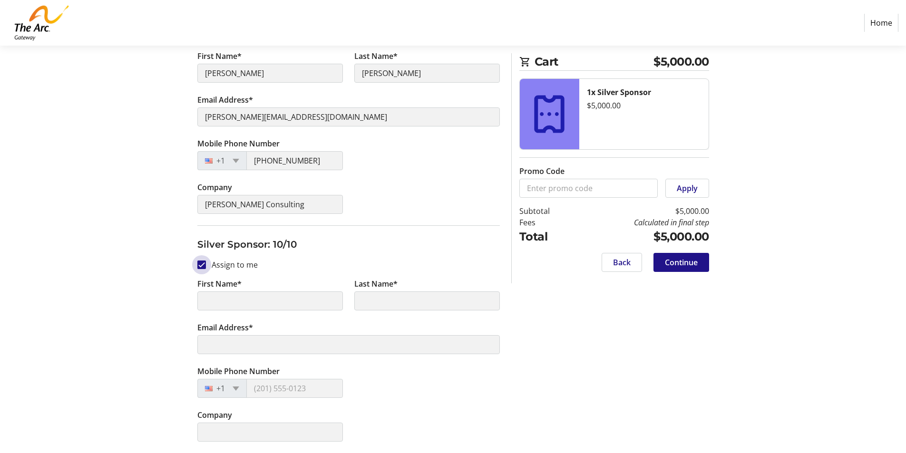
type input "[PERSON_NAME]"
type input "[PERSON_NAME][EMAIL_ADDRESS][DOMAIN_NAME]"
type input "[PHONE_NUMBER]"
type input "[PERSON_NAME] Consulting"
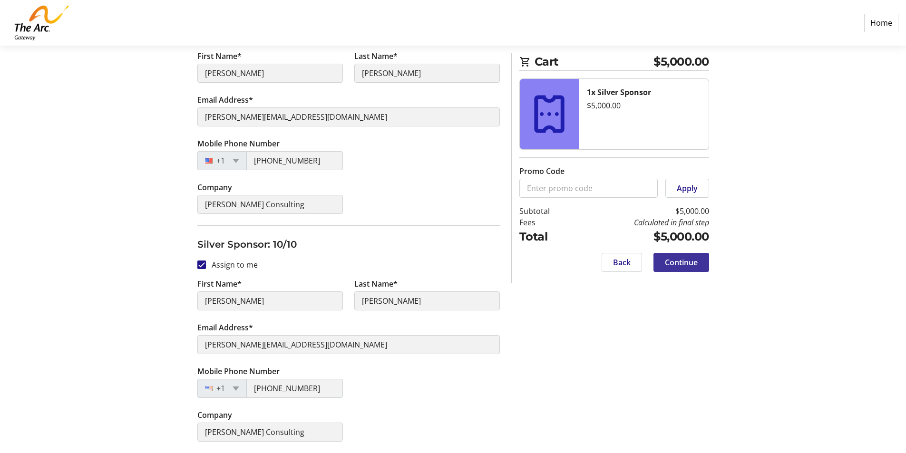
click at [691, 264] on span "Continue" at bounding box center [681, 262] width 33 height 11
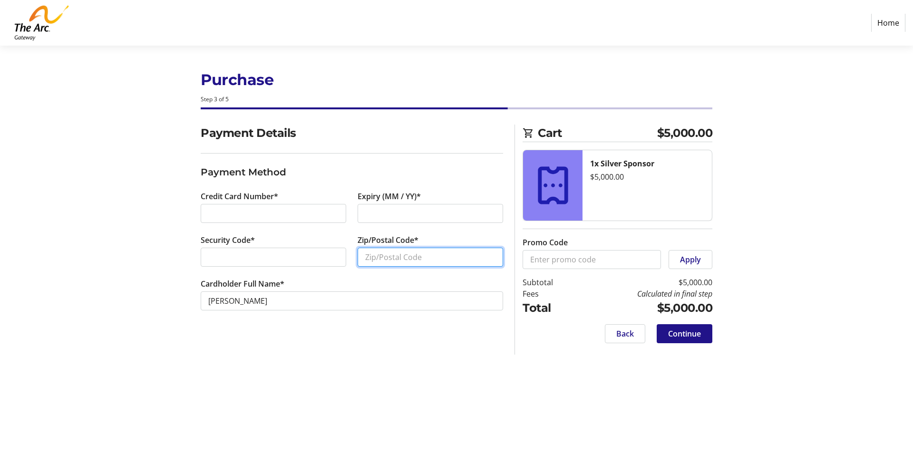
click at [489, 257] on input "Zip/Postal Code*" at bounding box center [429, 257] width 145 height 19
type input "32503"
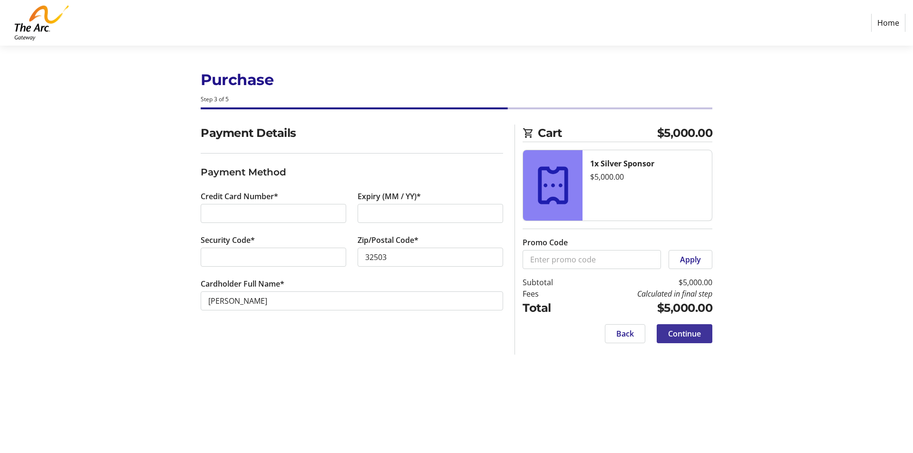
click at [696, 338] on span "Continue" at bounding box center [684, 333] width 33 height 11
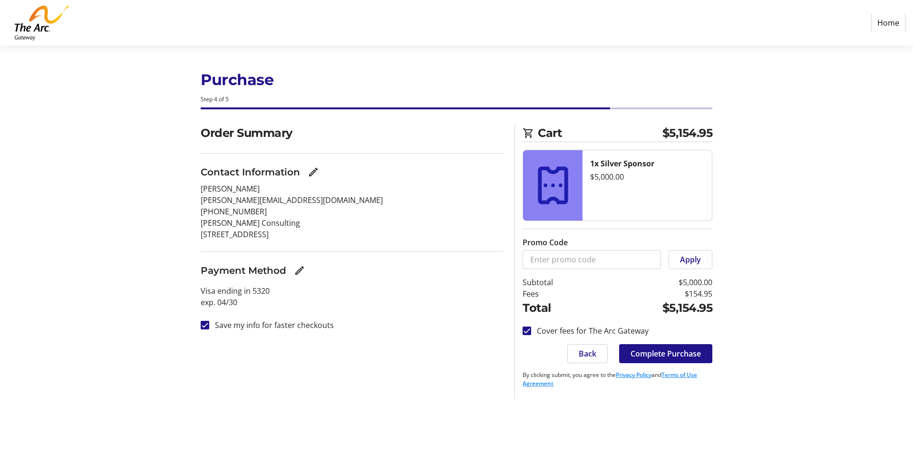
click at [615, 332] on label "Cover fees for The Arc Gateway" at bounding box center [589, 330] width 117 height 11
click at [531, 332] on input "Cover fees for The Arc Gateway" at bounding box center [526, 331] width 9 height 9
click at [580, 327] on label "Cover fees for The Arc Gateway" at bounding box center [589, 330] width 117 height 11
click at [531, 327] on input "Cover fees for The Arc Gateway" at bounding box center [526, 331] width 9 height 9
checkbox input "true"
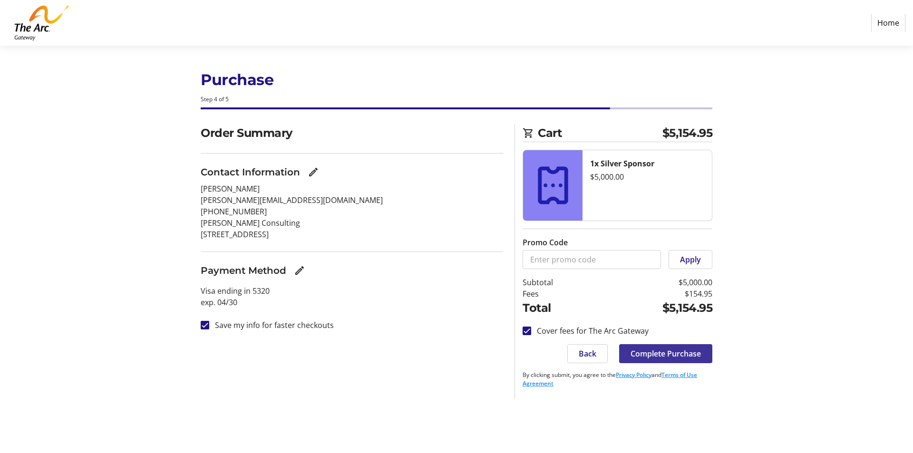
click at [691, 355] on span "Complete Purchase" at bounding box center [665, 353] width 70 height 11
